Goal: Information Seeking & Learning: Learn about a topic

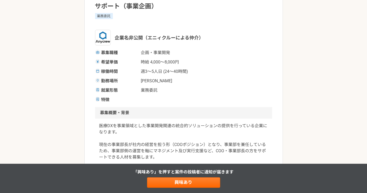
scroll to position [87, 0]
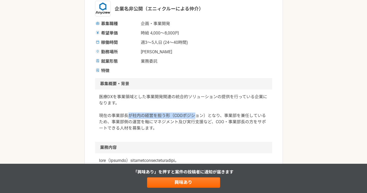
drag, startPoint x: 128, startPoint y: 116, endPoint x: 207, endPoint y: 115, distance: 78.3
click at [196, 115] on p "医療DXを事業領域とした事業開発関連の統合的ソリューションの提供を行っている企業になります。 現在の事業部長が社内の経営を担う形（COOポジション）となり、事…" at bounding box center [183, 113] width 169 height 38
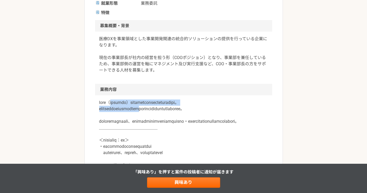
drag, startPoint x: 119, startPoint y: 102, endPoint x: 177, endPoint y: 108, distance: 58.0
click at [177, 108] on p at bounding box center [183, 177] width 169 height 157
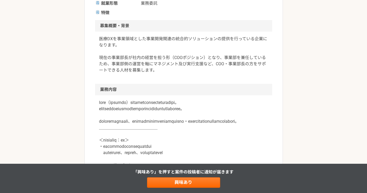
click at [176, 117] on p at bounding box center [183, 177] width 169 height 157
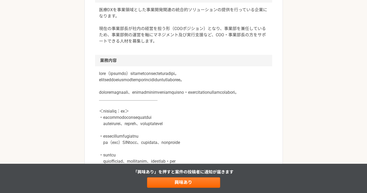
scroll to position [203, 0]
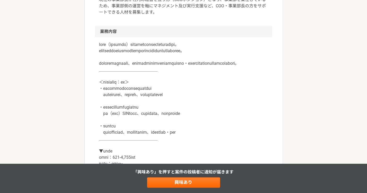
click at [87, 76] on article "企画・事業開発 デジタルヘルスや医療DXプラットフォームを運営企業：COOサポート（事業企画） 業務委託 企業名非公開（エニィクルーによる仲介） 募集職種 企…" at bounding box center [183, 176] width 198 height 695
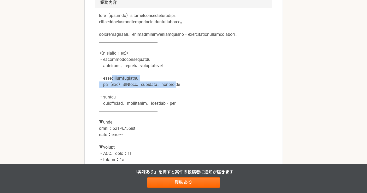
drag, startPoint x: 130, startPoint y: 91, endPoint x: 230, endPoint y: 97, distance: 99.6
click at [229, 97] on p at bounding box center [183, 91] width 169 height 157
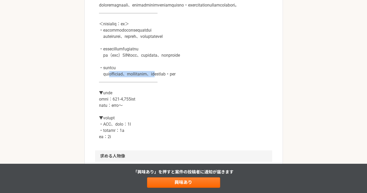
drag, startPoint x: 116, startPoint y: 90, endPoint x: 207, endPoint y: 88, distance: 91.6
click at [207, 88] on p at bounding box center [183, 61] width 169 height 157
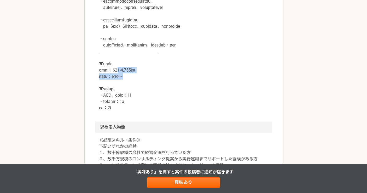
drag, startPoint x: 124, startPoint y: 84, endPoint x: 155, endPoint y: 90, distance: 32.1
click at [149, 87] on p at bounding box center [183, 32] width 169 height 157
click at [156, 95] on p at bounding box center [183, 32] width 169 height 157
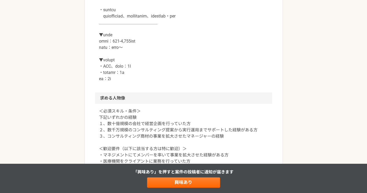
scroll to position [348, 0]
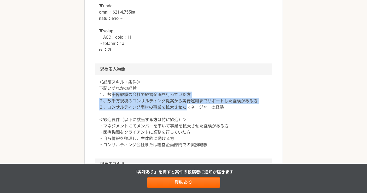
drag, startPoint x: 111, startPoint y: 109, endPoint x: 193, endPoint y: 117, distance: 82.4
click at [186, 117] on p "＜必須スキル・条件＞ 下記いずれかの経験 １、数十億規模の会社で経営企画を行っていた方 ２、数千万規模のコンサルティング提案から実行運用までサポートした経験が…" at bounding box center [183, 113] width 169 height 69
click at [160, 120] on p "＜必須スキル・条件＞ 下記いずれかの経験 １、数十億規模の会社で経営企画を行っていた方 ２、数千万規模のコンサルティング提案から実行運用までサポートした経験が…" at bounding box center [183, 113] width 169 height 69
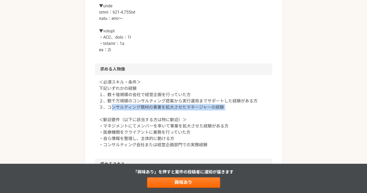
drag, startPoint x: 111, startPoint y: 120, endPoint x: 217, endPoint y: 125, distance: 105.6
click at [217, 125] on p "＜必須スキル・条件＞ 下記いずれかの経験 １、数十億規模の会社で経営企画を行っていた方 ２、数千万規模のコンサルティング提案から実行運用までサポートした経験が…" at bounding box center [183, 113] width 169 height 69
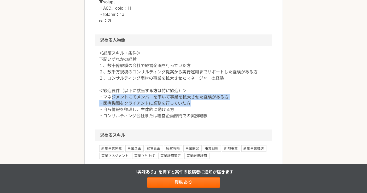
drag, startPoint x: 110, startPoint y: 109, endPoint x: 205, endPoint y: 114, distance: 95.6
click at [205, 114] on p "＜必須スキル・条件＞ 下記いずれかの経験 １、数十億規模の会社で経営企画を行っていた方 ２、数千万規模のコンサルティング提案から実行運用までサポートした経験が…" at bounding box center [183, 84] width 169 height 69
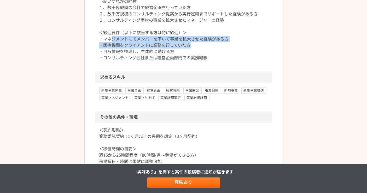
scroll to position [464, 0]
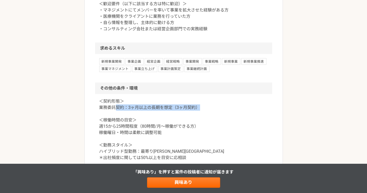
drag, startPoint x: 114, startPoint y: 117, endPoint x: 226, endPoint y: 118, distance: 112.0
click at [226, 118] on p "＜契約形態＞ 業務委託契約：3ヶ月以上の長期を想定（3ヶ月契約） ＜稼働時間の目安＞ 週15から25時間程度（80時間/月〜稼働ができる方） 稼働曜日・時間は…" at bounding box center [183, 129] width 169 height 63
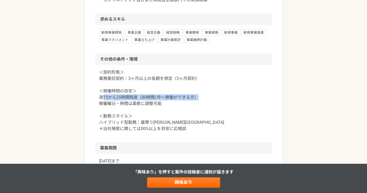
drag, startPoint x: 104, startPoint y: 111, endPoint x: 218, endPoint y: 108, distance: 114.3
click at [210, 109] on p "＜契約形態＞ 業務委託契約：3ヶ月以上の長期を想定（3ヶ月契約） ＜稼働時間の目安＞ 週15から25時間程度（80時間/月〜稼働ができる方） 稼働曜日・時間は…" at bounding box center [183, 100] width 169 height 63
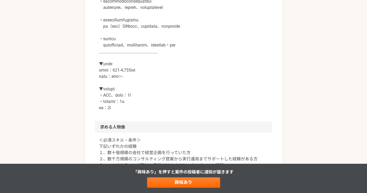
scroll to position [232, 0]
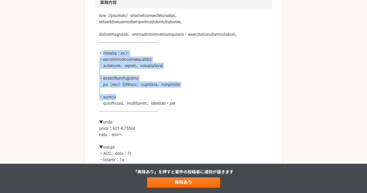
drag, startPoint x: 104, startPoint y: 65, endPoint x: 263, endPoint y: 82, distance: 160.4
click at [262, 104] on p at bounding box center [183, 91] width 169 height 157
click at [263, 73] on p at bounding box center [183, 91] width 169 height 157
